Goal: Task Accomplishment & Management: Manage account settings

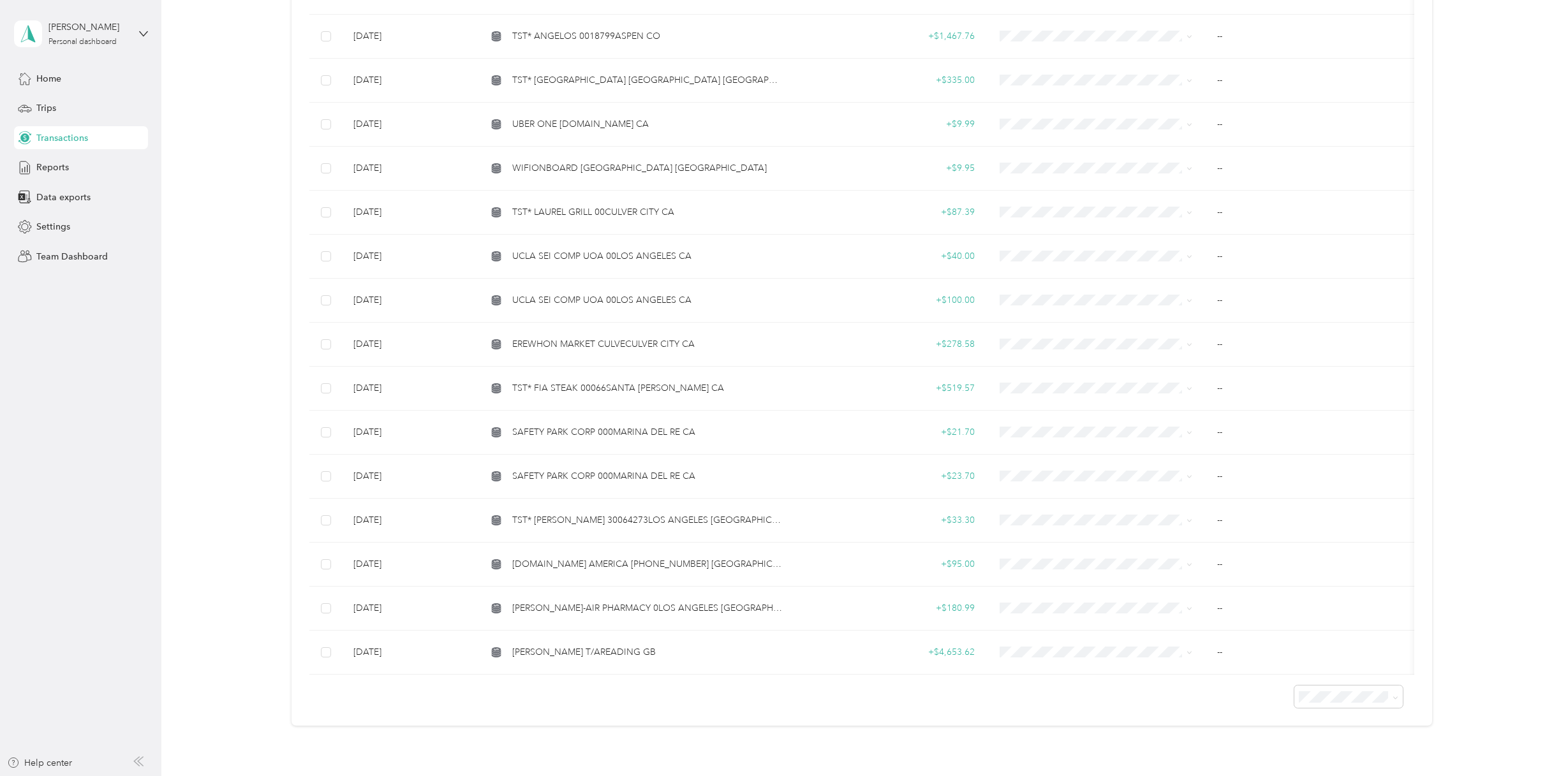
scroll to position [2302, 0]
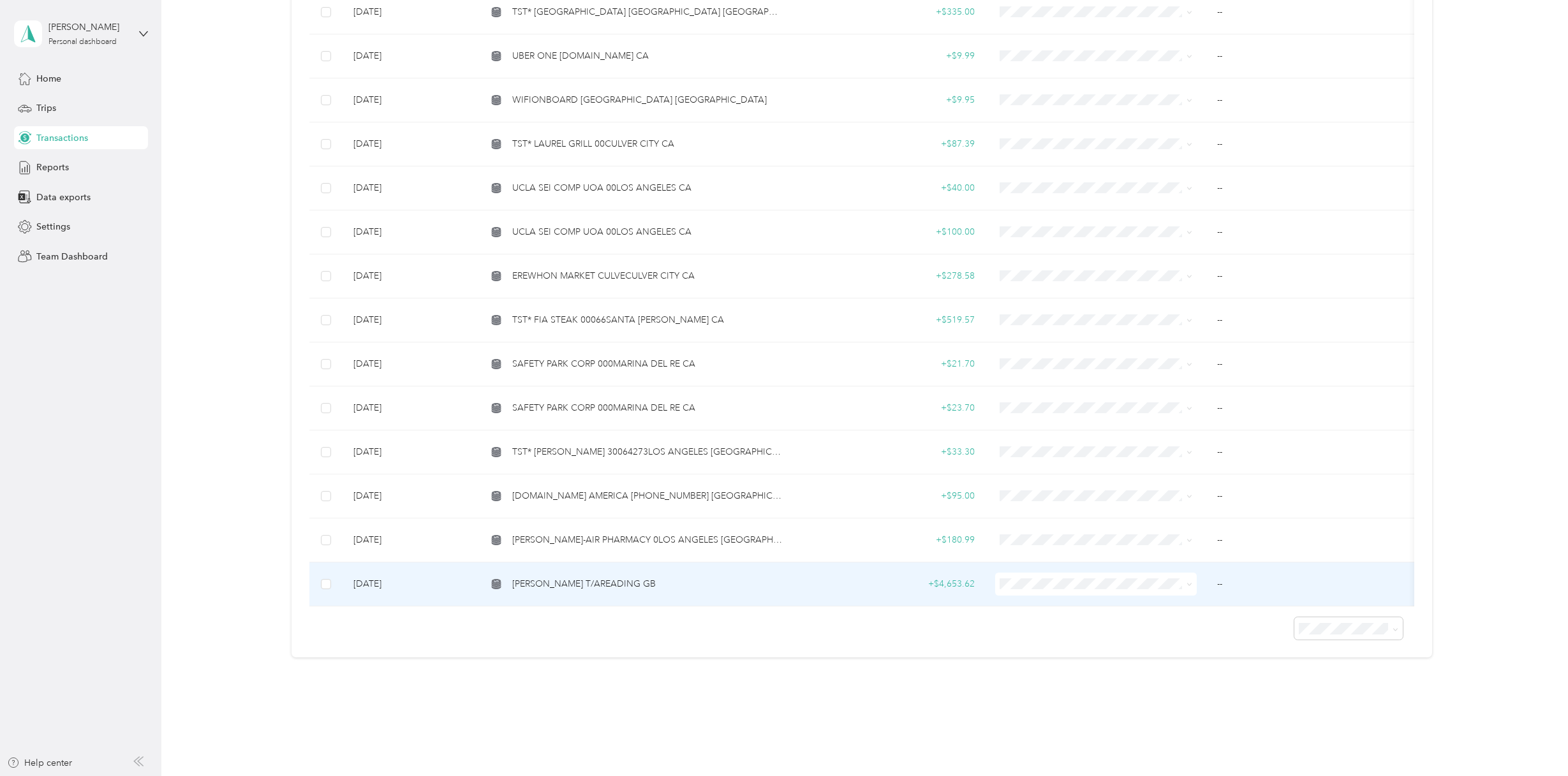
click at [607, 577] on span "[PERSON_NAME] T/AREADING GB" at bounding box center [584, 584] width 143 height 14
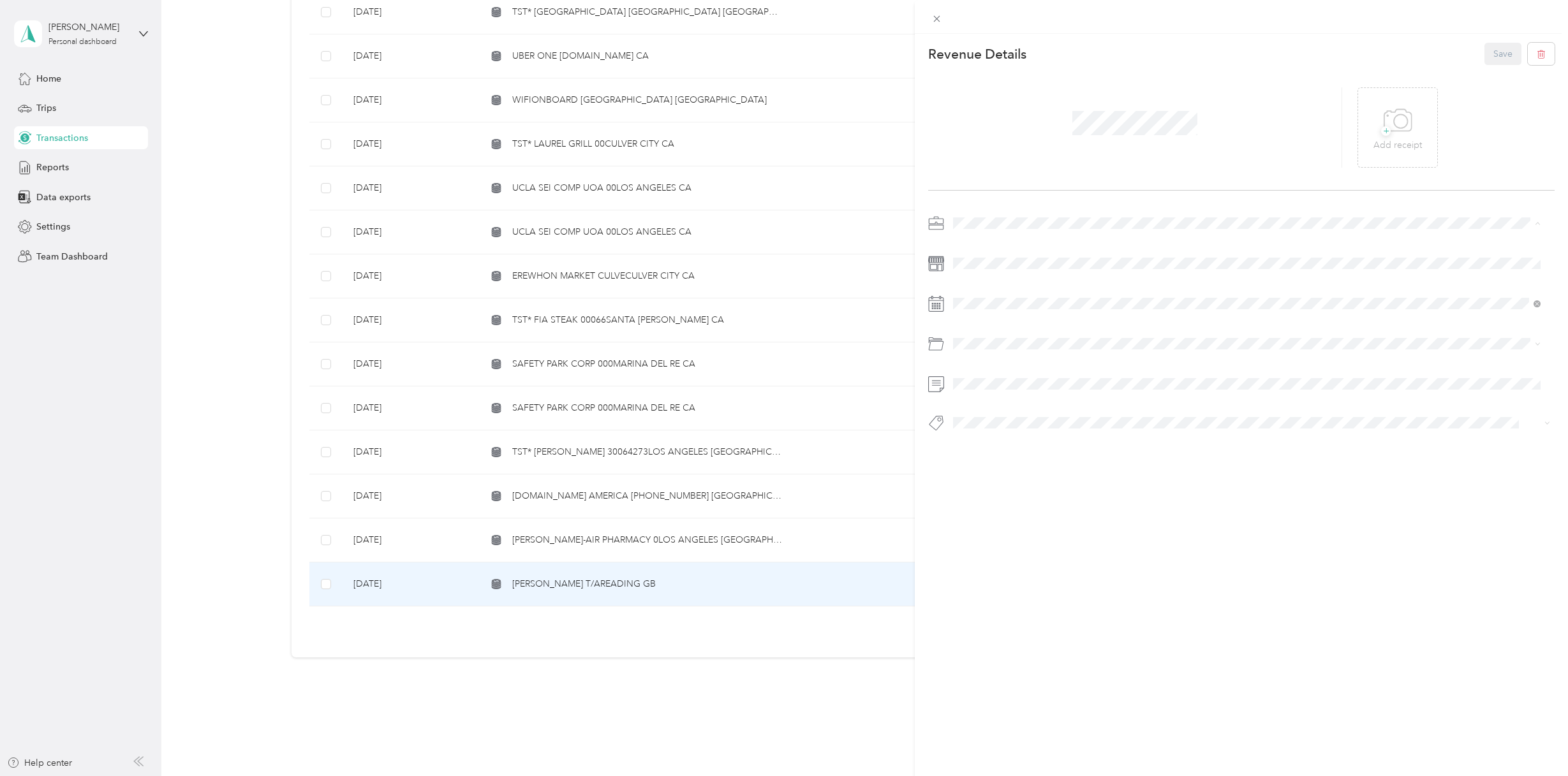
click at [980, 263] on span "Personal" at bounding box center [974, 267] width 34 height 11
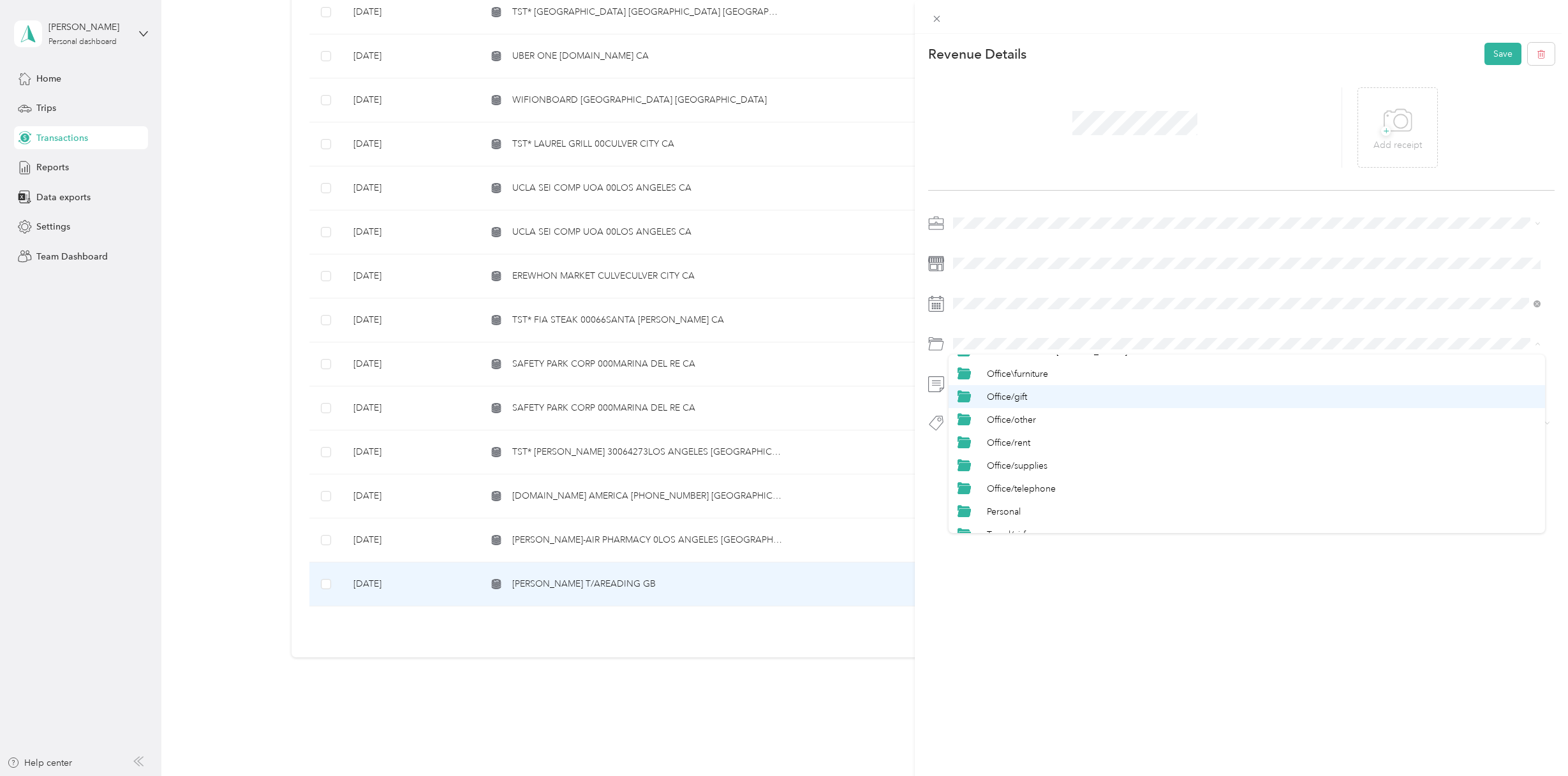
scroll to position [510, 0]
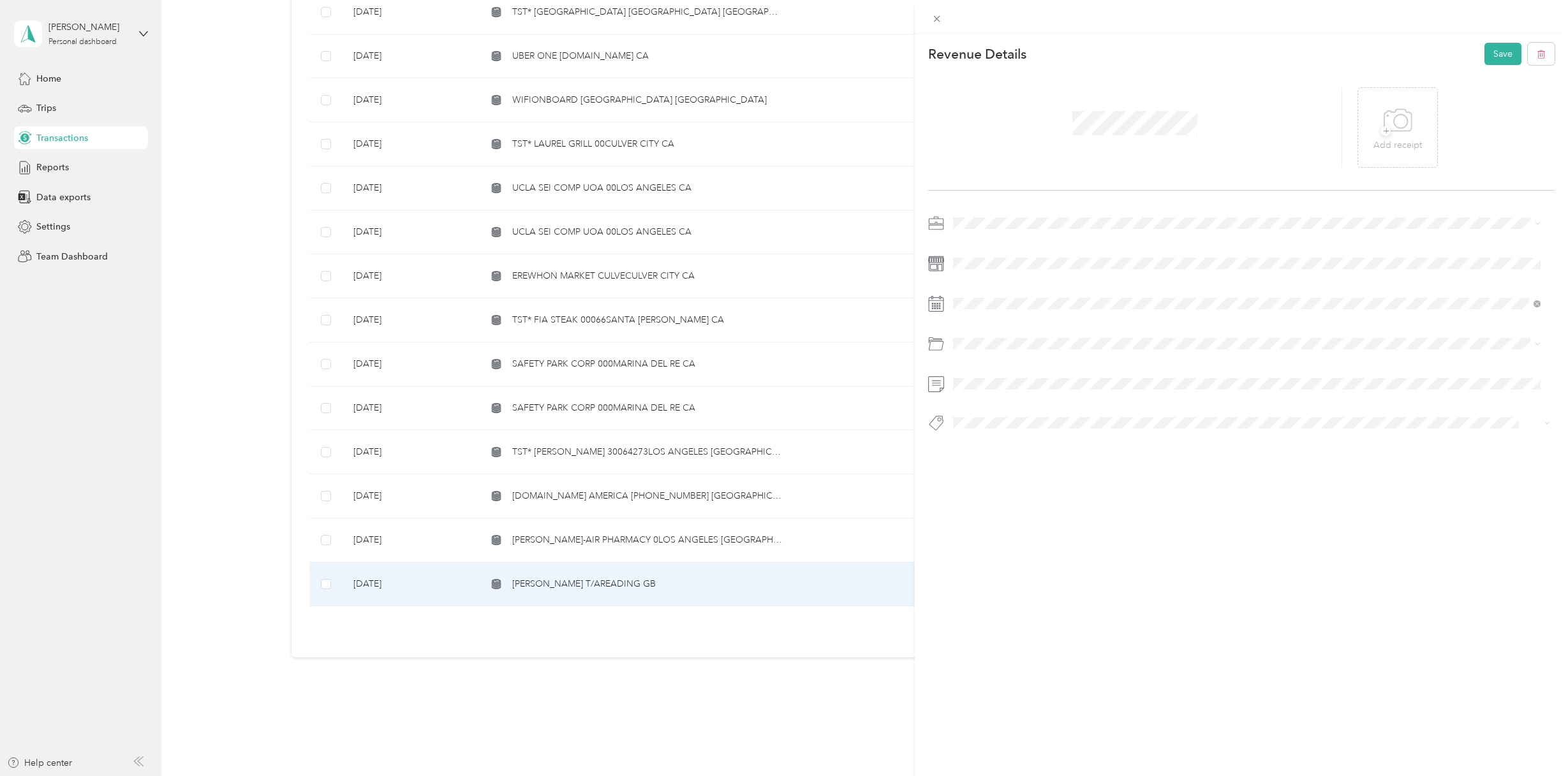
drag, startPoint x: 1013, startPoint y: 482, endPoint x: 1035, endPoint y: 438, distance: 49.2
click at [1013, 480] on div "Personal" at bounding box center [1260, 479] width 548 height 14
click at [1010, 442] on span "Personal - Mdh" at bounding box center [992, 445] width 52 height 11
click at [1500, 57] on button "Save" at bounding box center [1503, 54] width 37 height 22
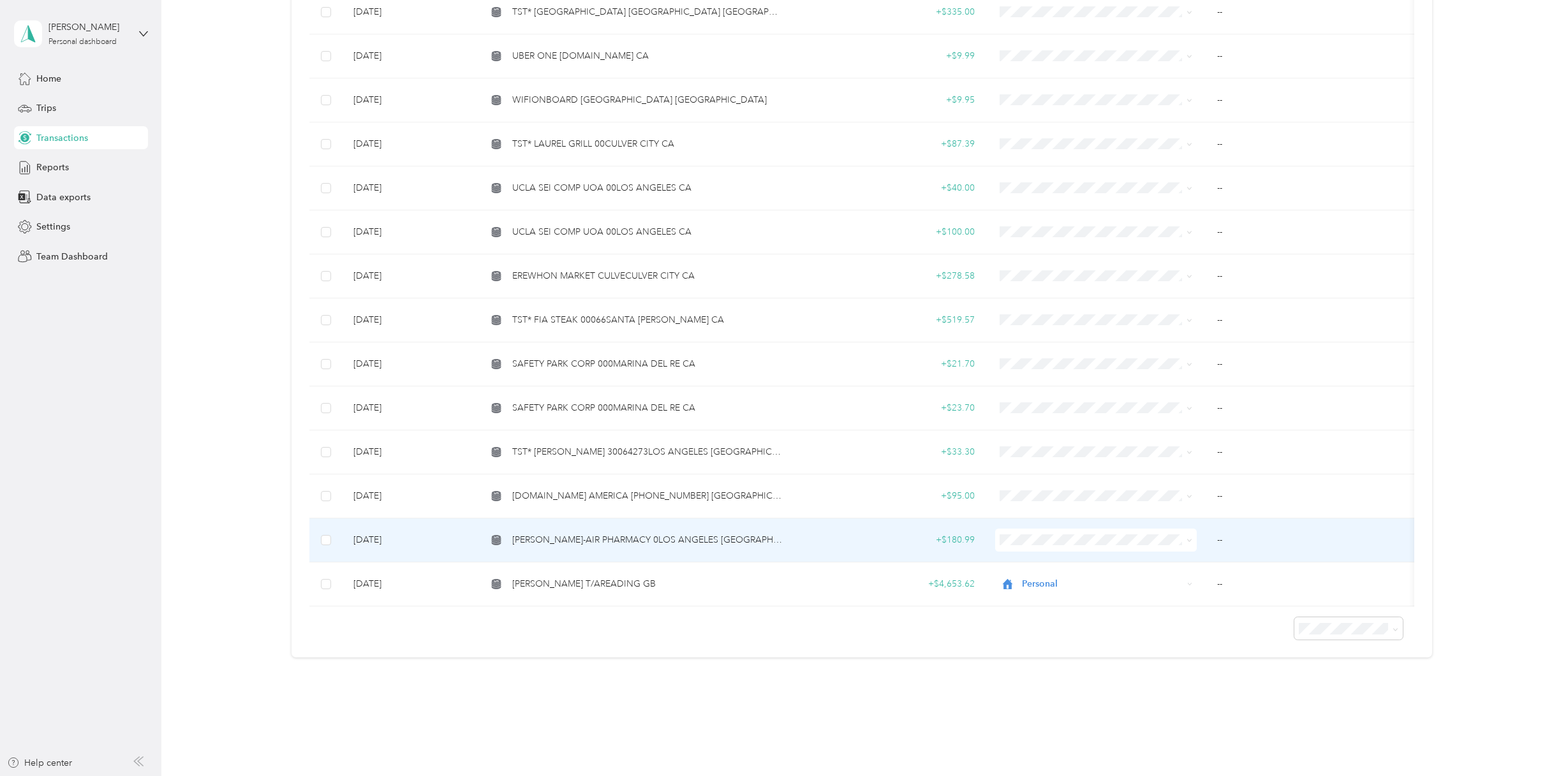
click at [639, 534] on span "[PERSON_NAME]-AIR PHARMACY 0LOS ANGELES [GEOGRAPHIC_DATA]" at bounding box center [647, 540] width 272 height 14
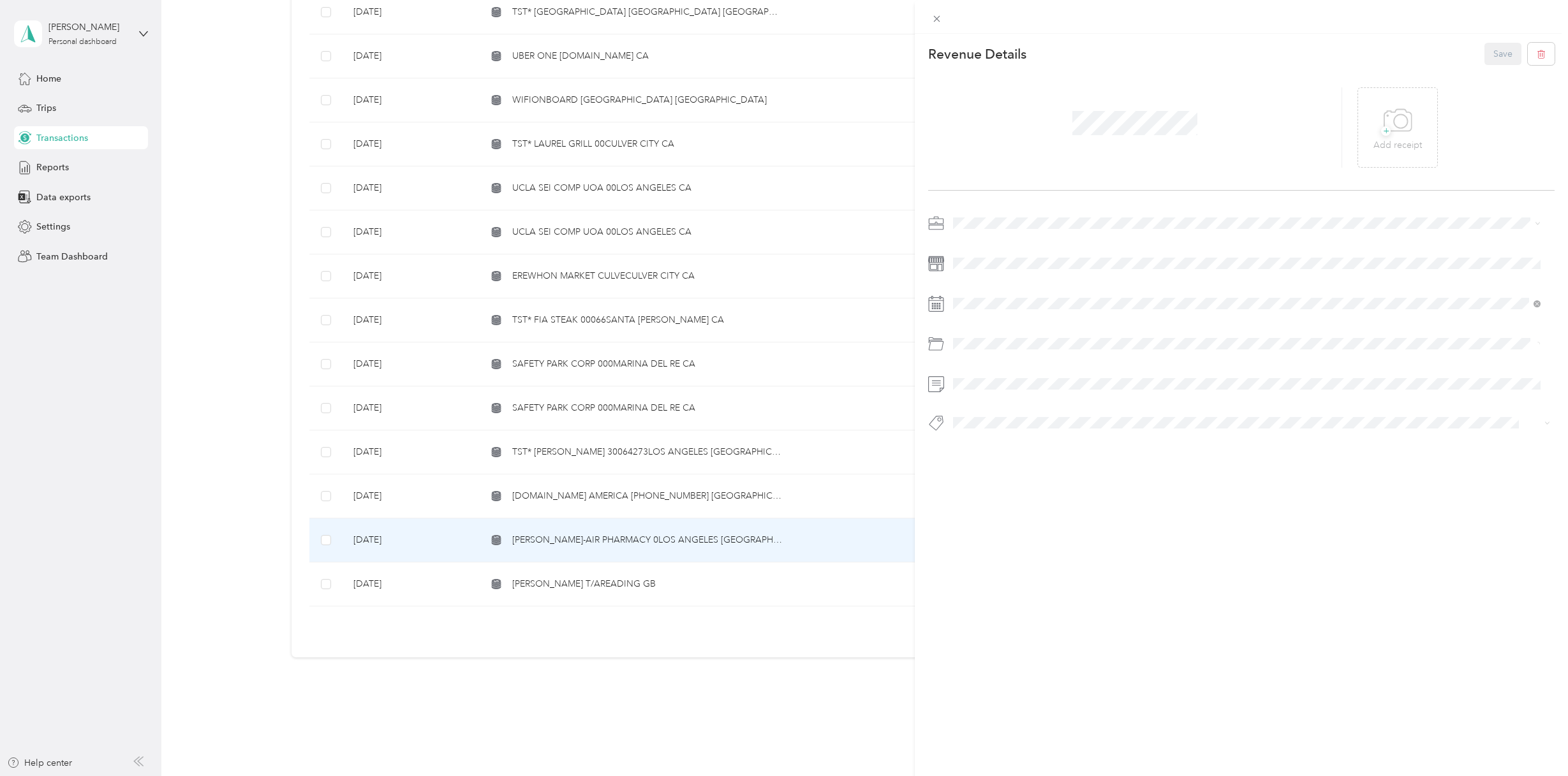
click at [982, 263] on span "Personal" at bounding box center [974, 263] width 34 height 11
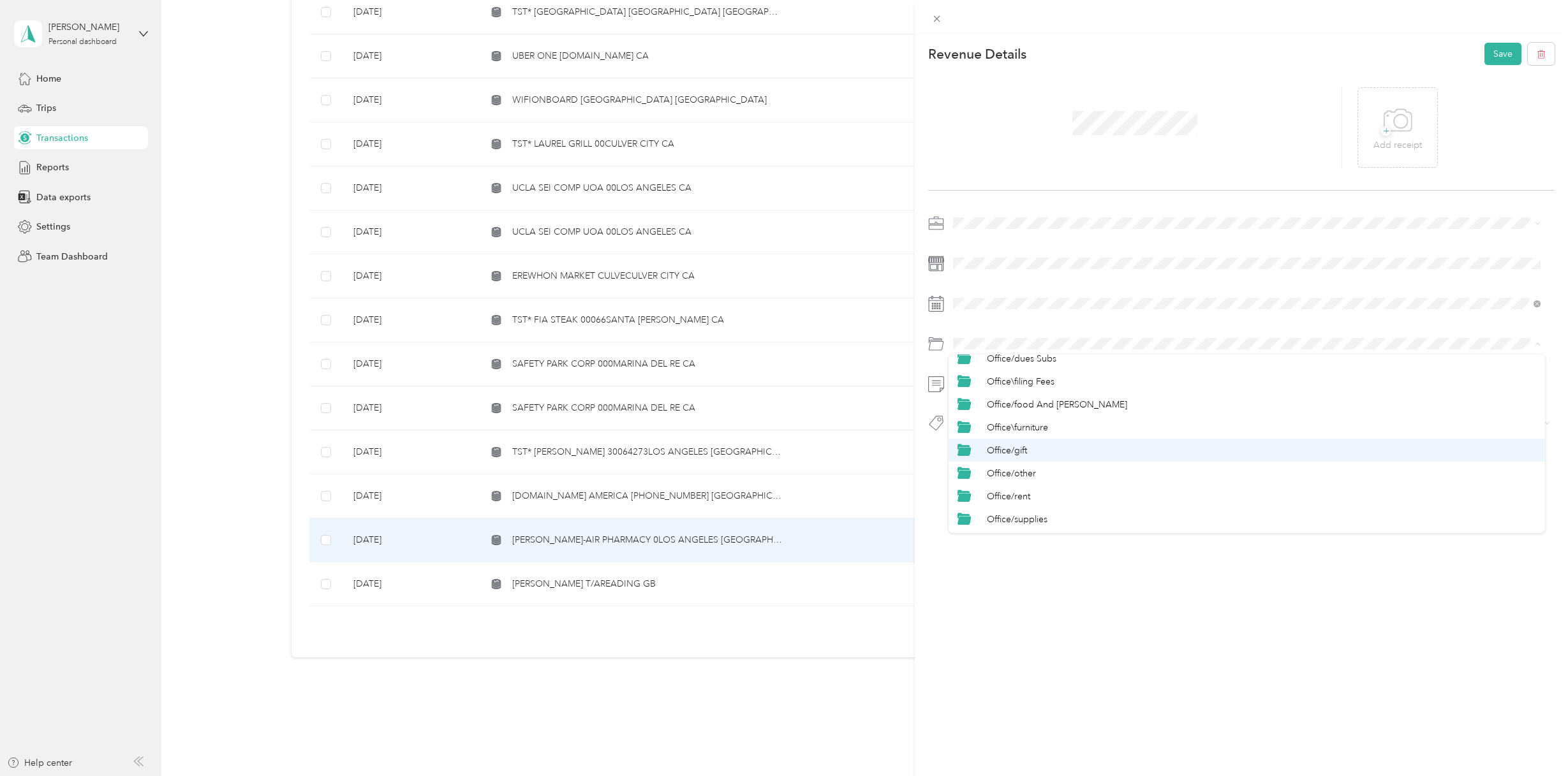
scroll to position [510, 0]
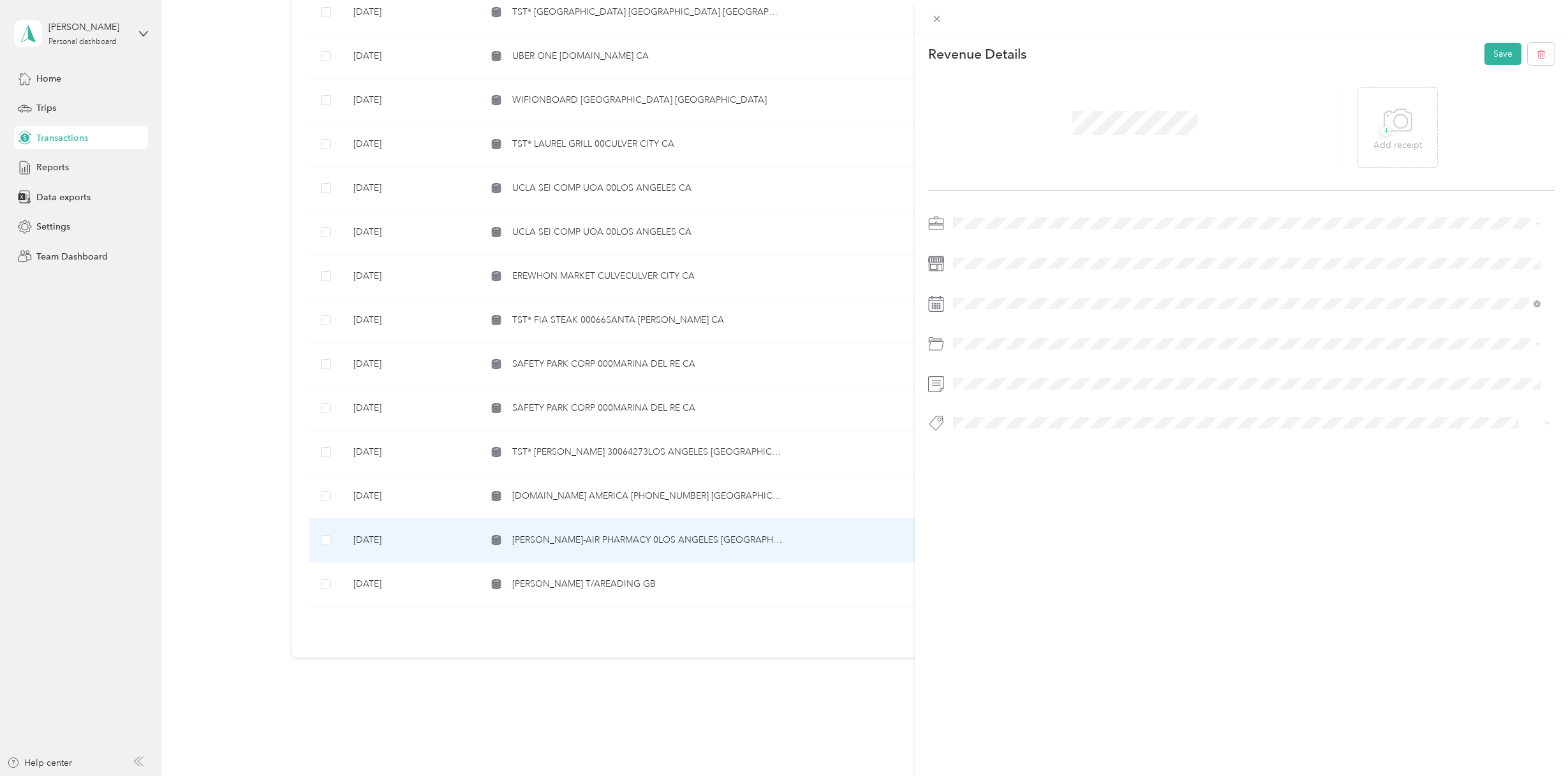
click at [1006, 474] on span "Personal" at bounding box center [1003, 479] width 34 height 11
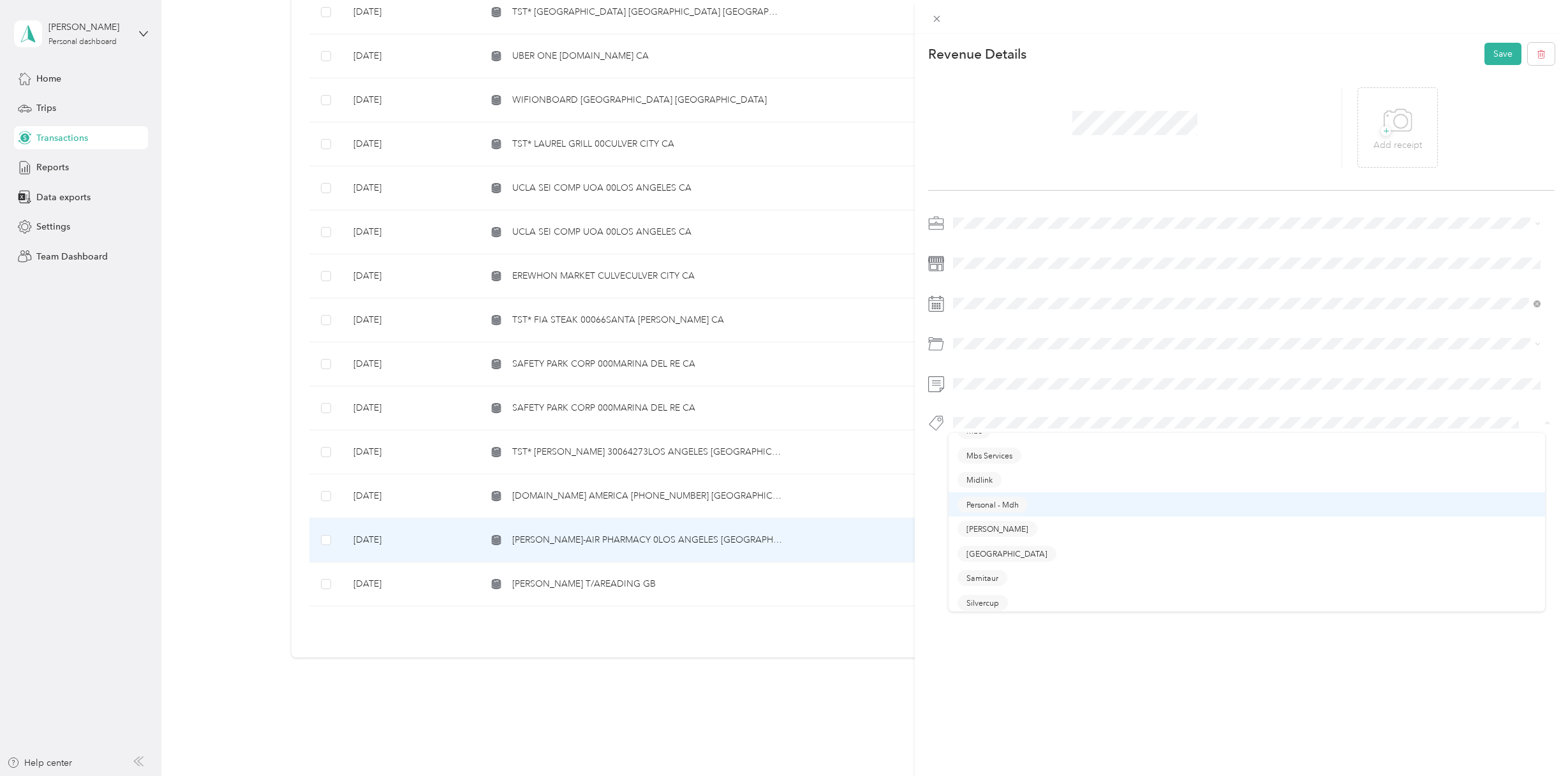
scroll to position [255, 0]
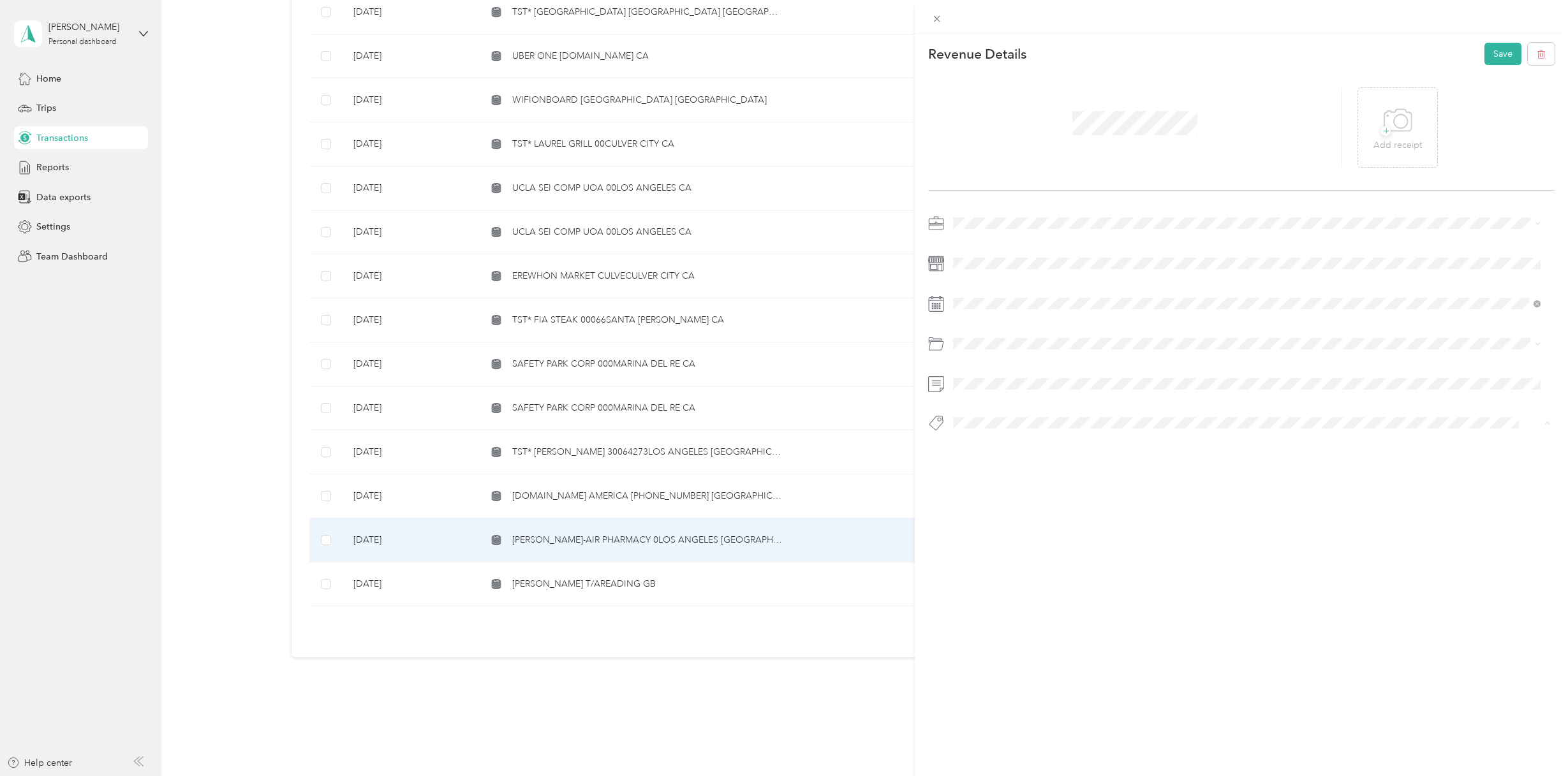
click at [1009, 532] on span "Personal - Mdh" at bounding box center [992, 534] width 52 height 11
click at [1490, 50] on button "Save" at bounding box center [1503, 54] width 37 height 22
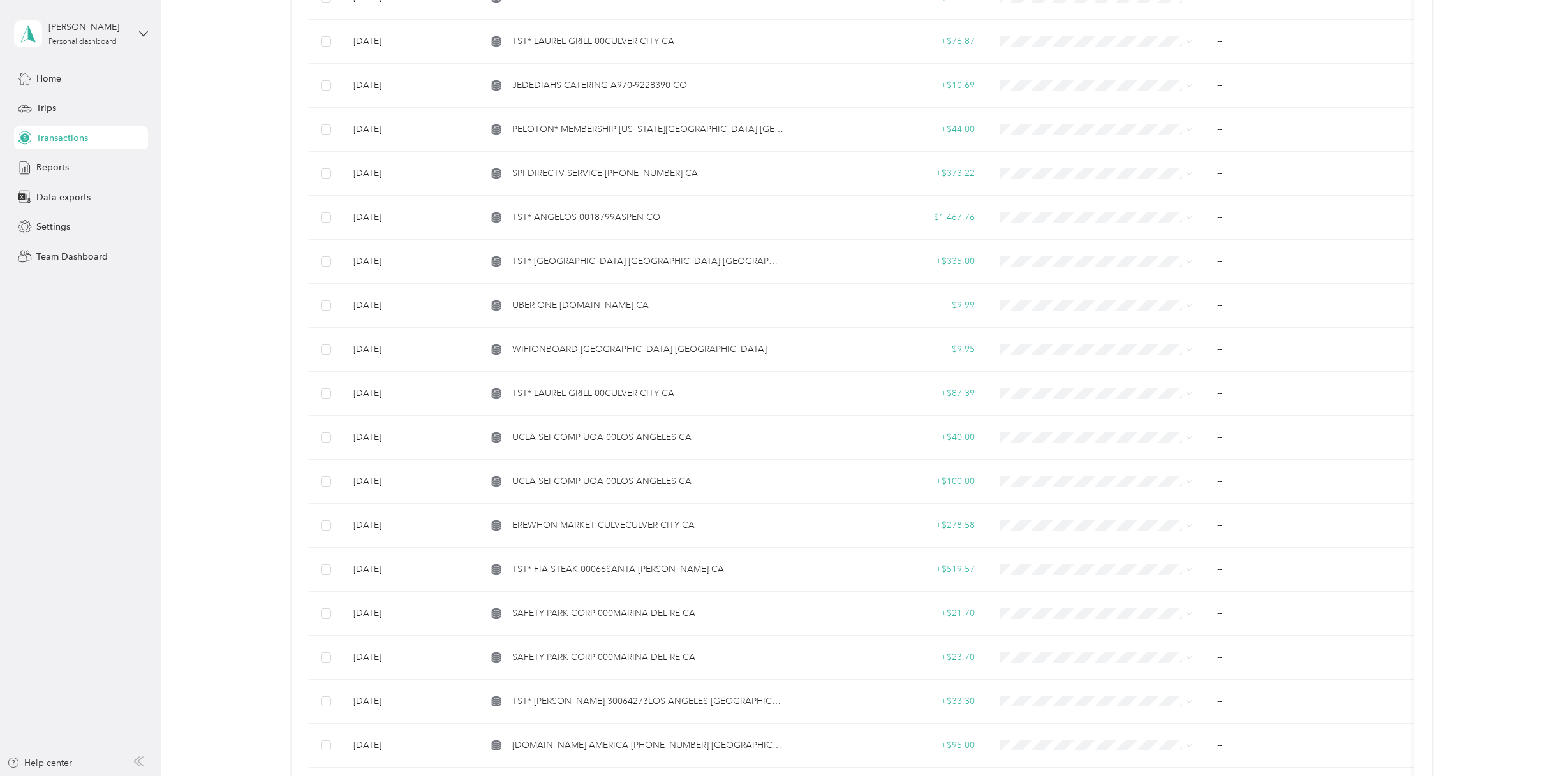
scroll to position [1877, 0]
